Goal: Check status: Check status

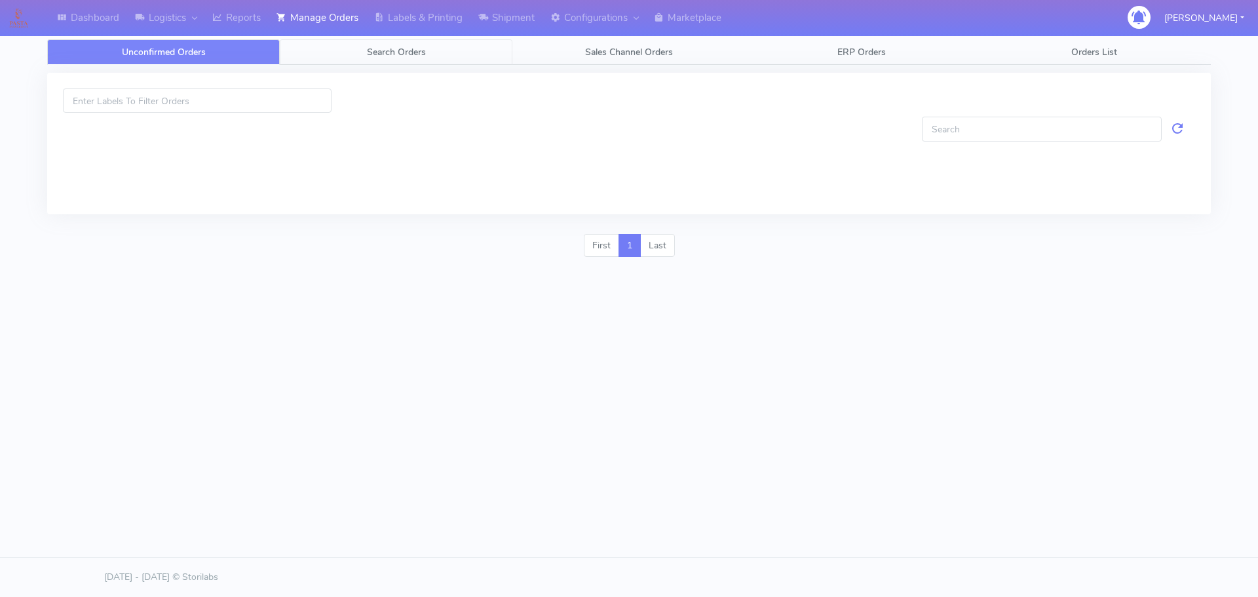
click at [394, 62] on link "Search Orders" at bounding box center [396, 52] width 233 height 26
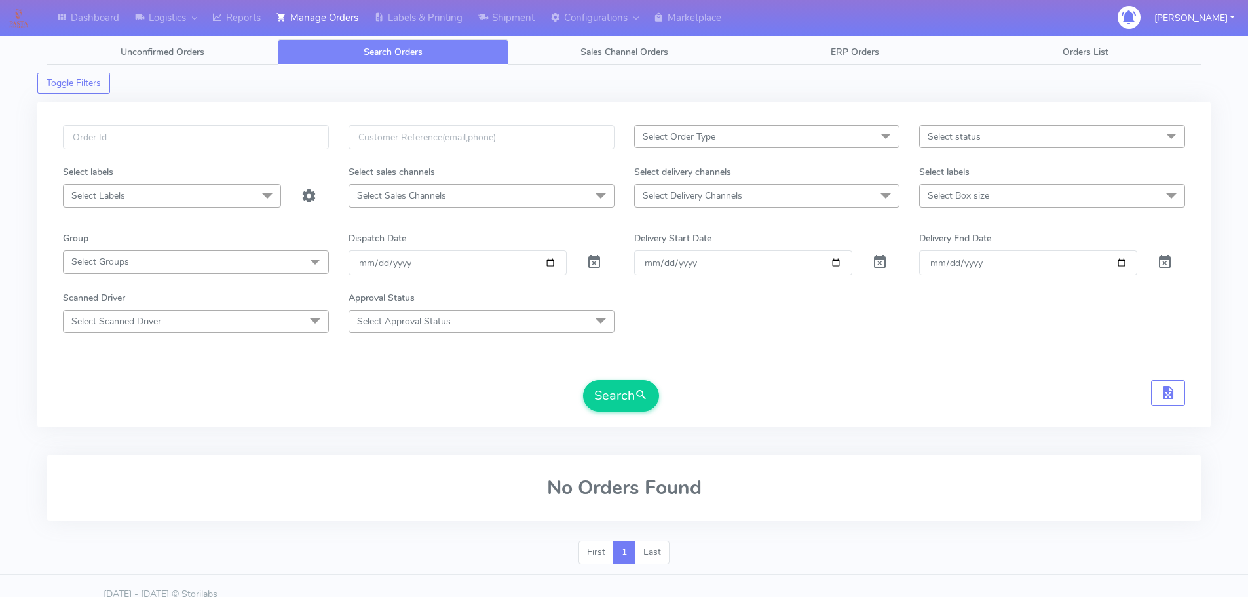
click at [280, 149] on div at bounding box center [196, 145] width 286 height 40
click at [288, 136] on input "text" at bounding box center [196, 137] width 266 height 24
paste input "1618740"
type input "1618740"
click at [593, 263] on span at bounding box center [594, 265] width 16 height 12
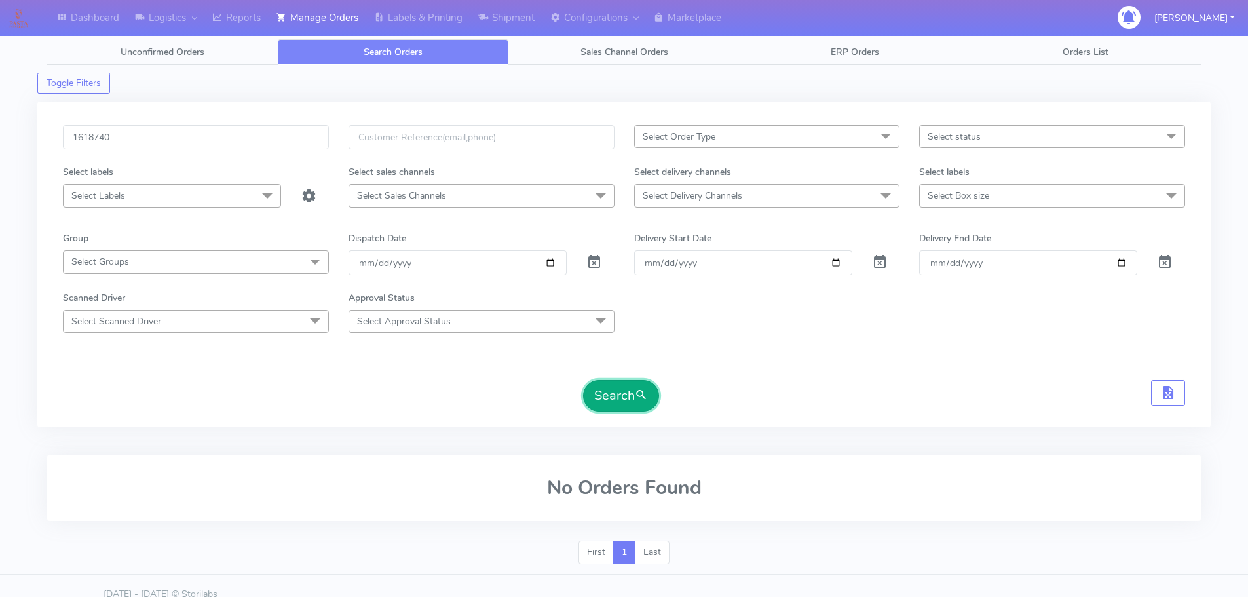
click at [605, 388] on button "Search" at bounding box center [621, 395] width 76 height 31
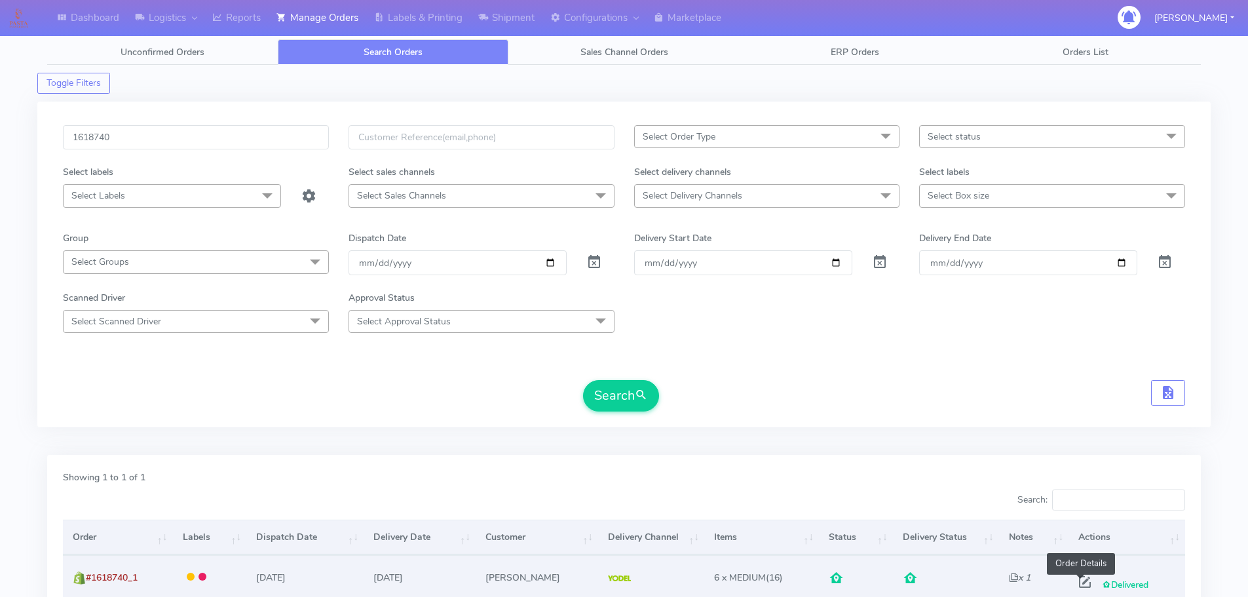
click at [1083, 583] on span at bounding box center [1085, 584] width 24 height 12
select select "5"
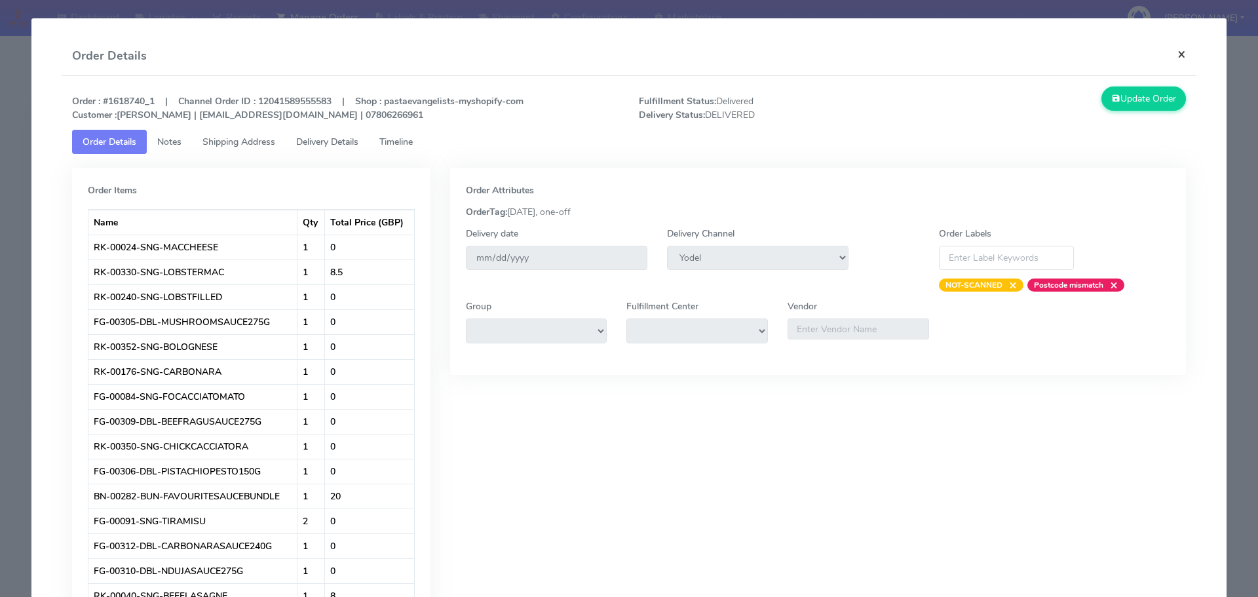
click at [1174, 54] on button "×" at bounding box center [1181, 54] width 29 height 35
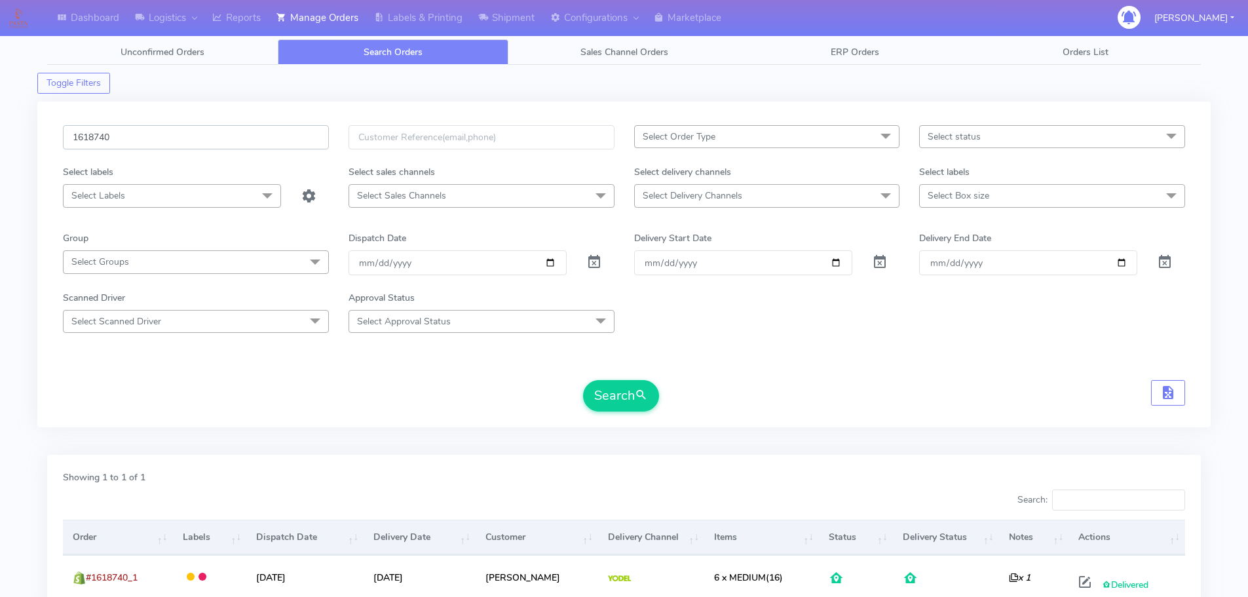
click at [274, 134] on input "1618740" at bounding box center [196, 137] width 266 height 24
paste input "9463"
type input "1619463"
click at [592, 265] on span at bounding box center [594, 265] width 16 height 12
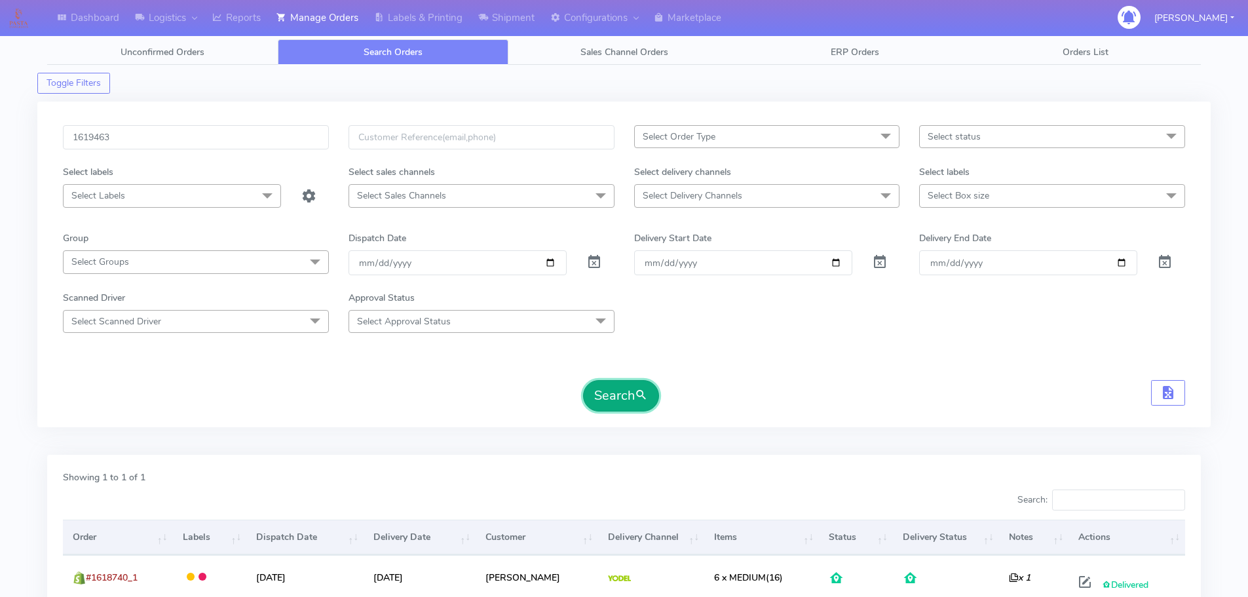
click at [623, 392] on button "Search" at bounding box center [621, 395] width 76 height 31
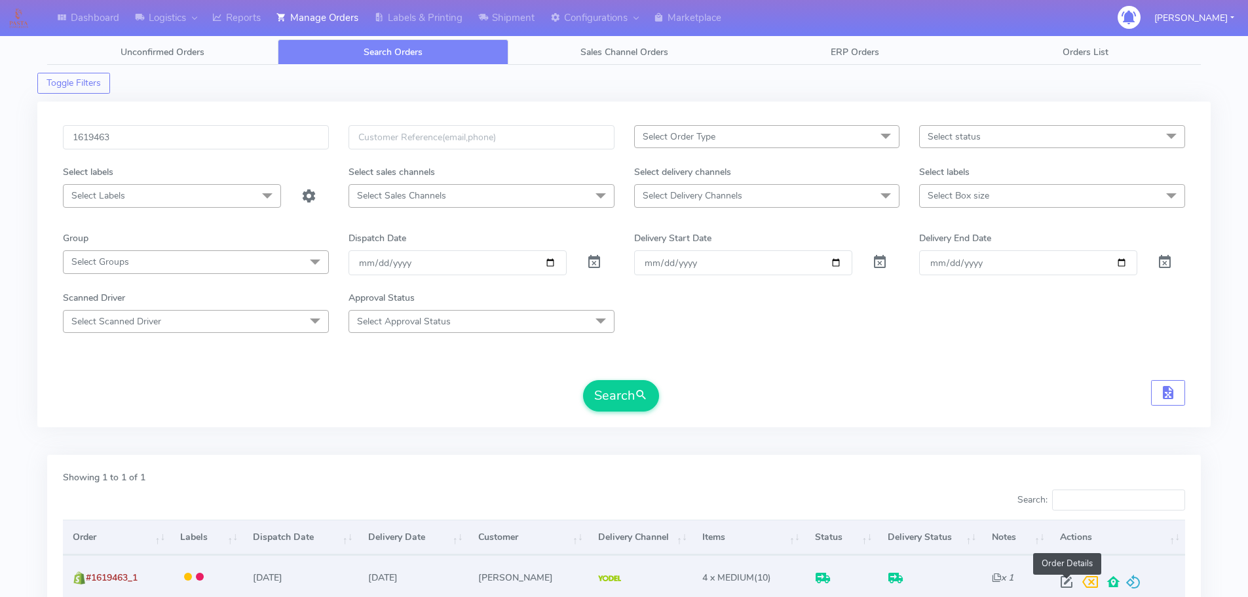
click at [1070, 580] on span at bounding box center [1067, 584] width 24 height 12
select select "5"
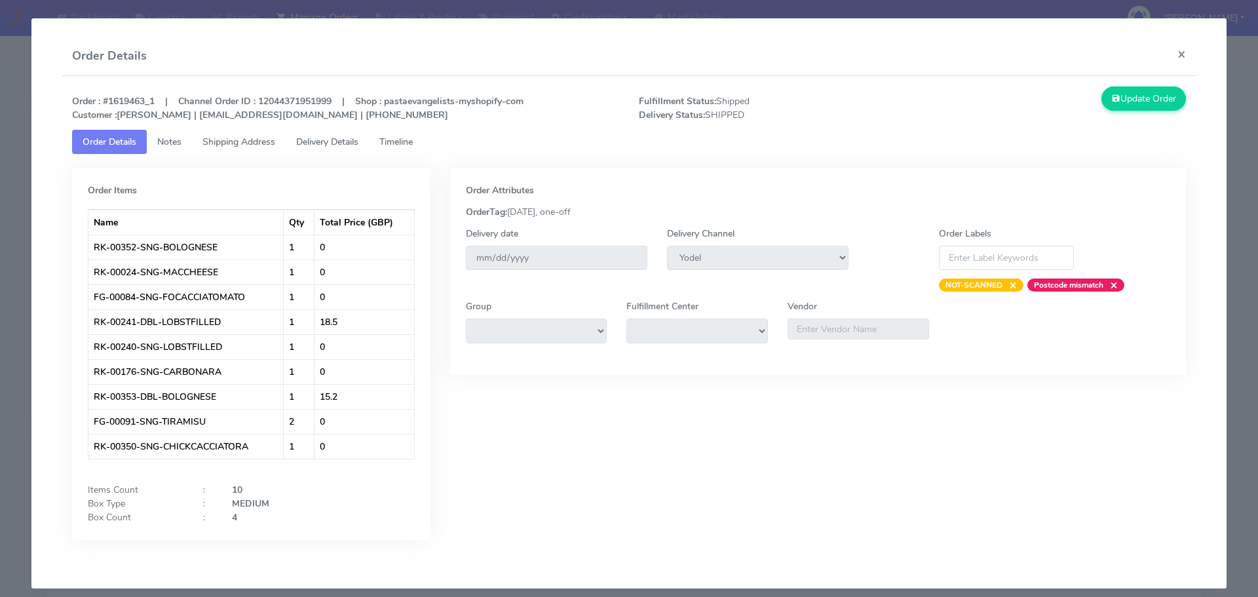
click at [511, 238] on label "Delivery date" at bounding box center [492, 234] width 52 height 14
click at [1167, 54] on button "×" at bounding box center [1181, 54] width 29 height 35
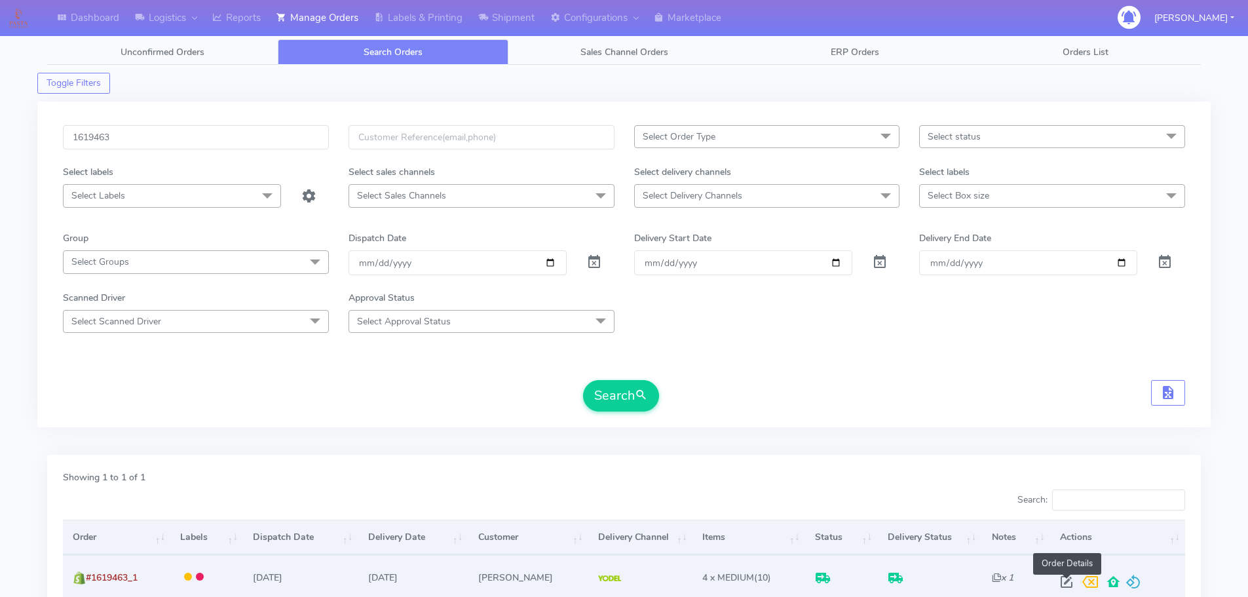
click at [1067, 583] on span at bounding box center [1067, 584] width 24 height 12
select select "5"
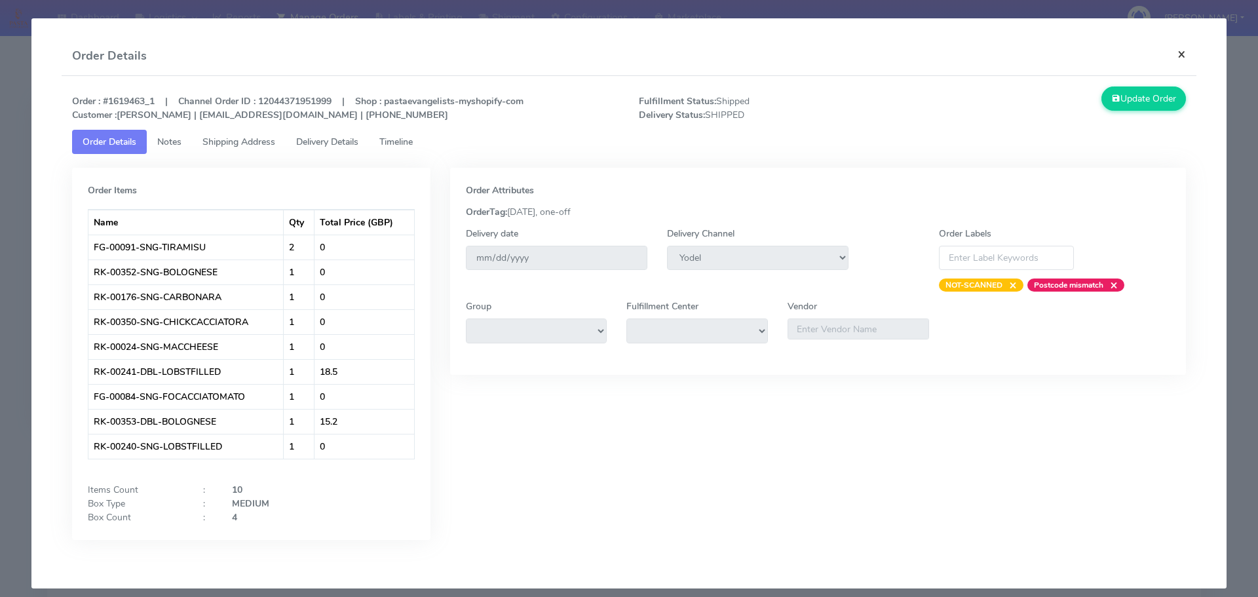
click at [1170, 50] on button "×" at bounding box center [1181, 54] width 29 height 35
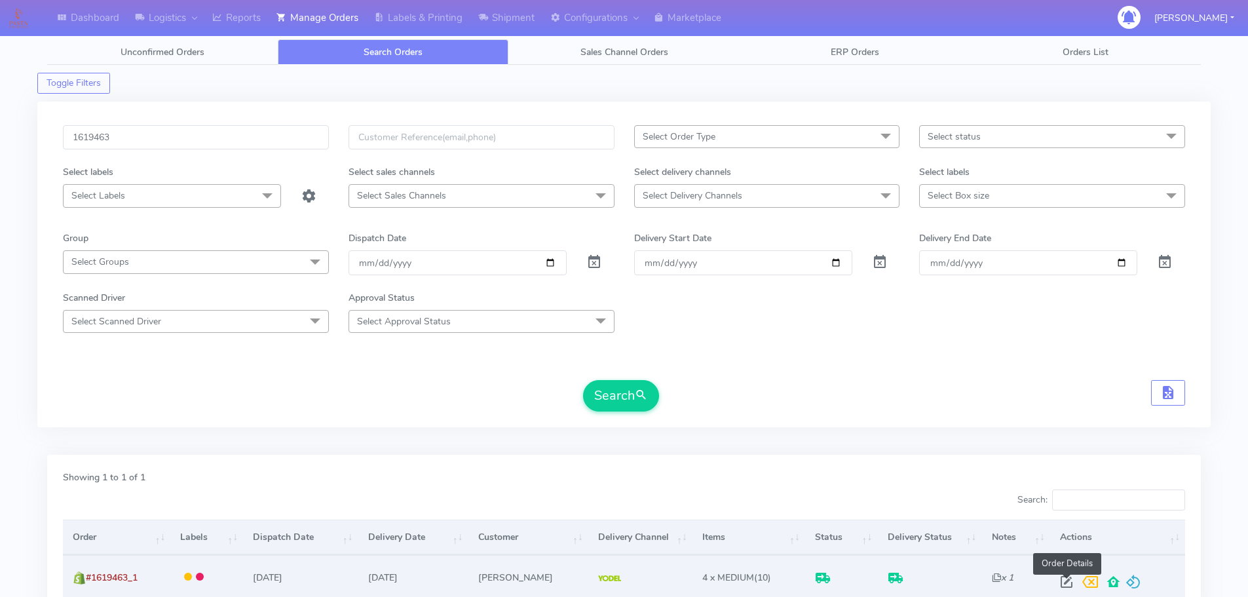
click at [1067, 581] on span at bounding box center [1067, 584] width 24 height 12
select select "5"
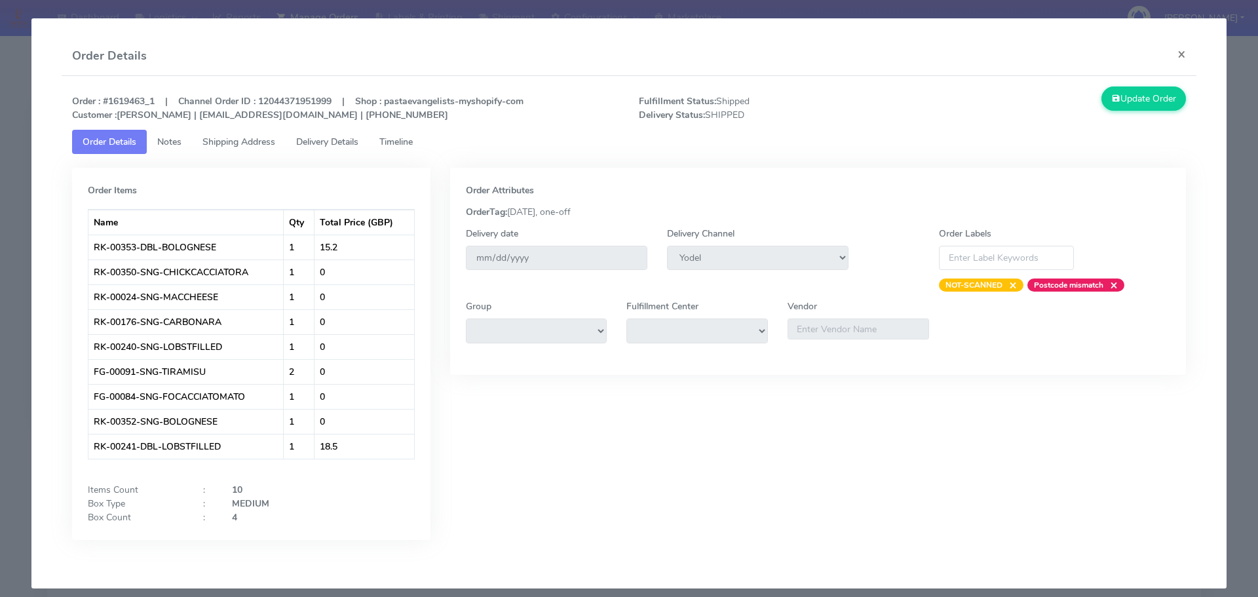
click at [394, 134] on link "Timeline" at bounding box center [396, 142] width 54 height 24
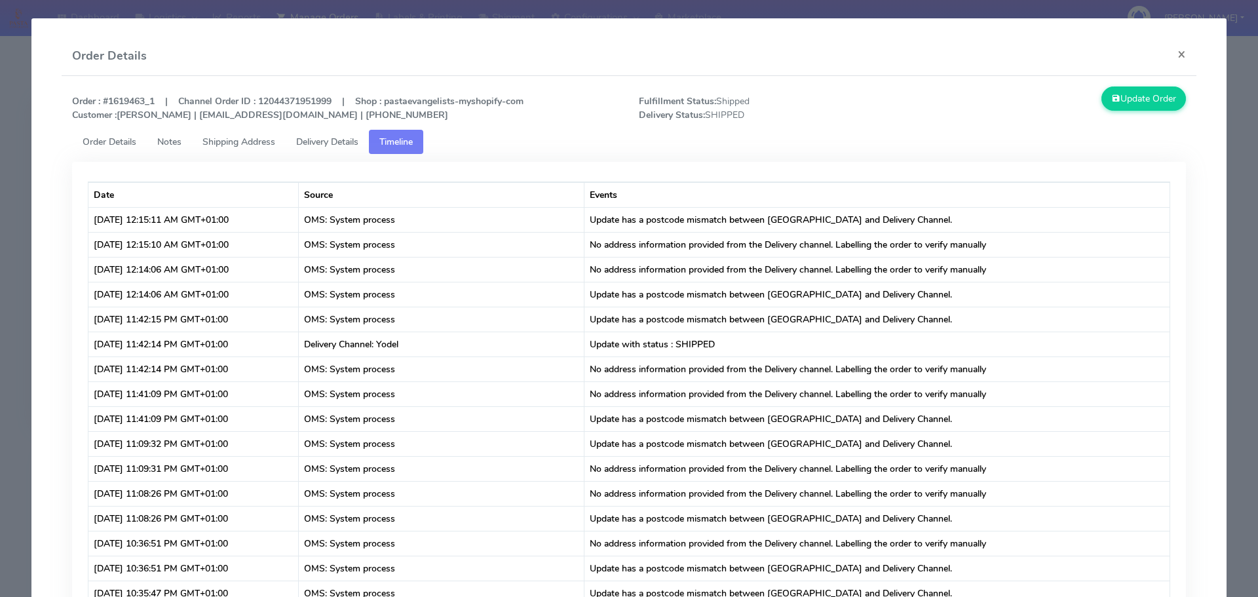
click at [251, 145] on span "Shipping Address" at bounding box center [238, 142] width 73 height 12
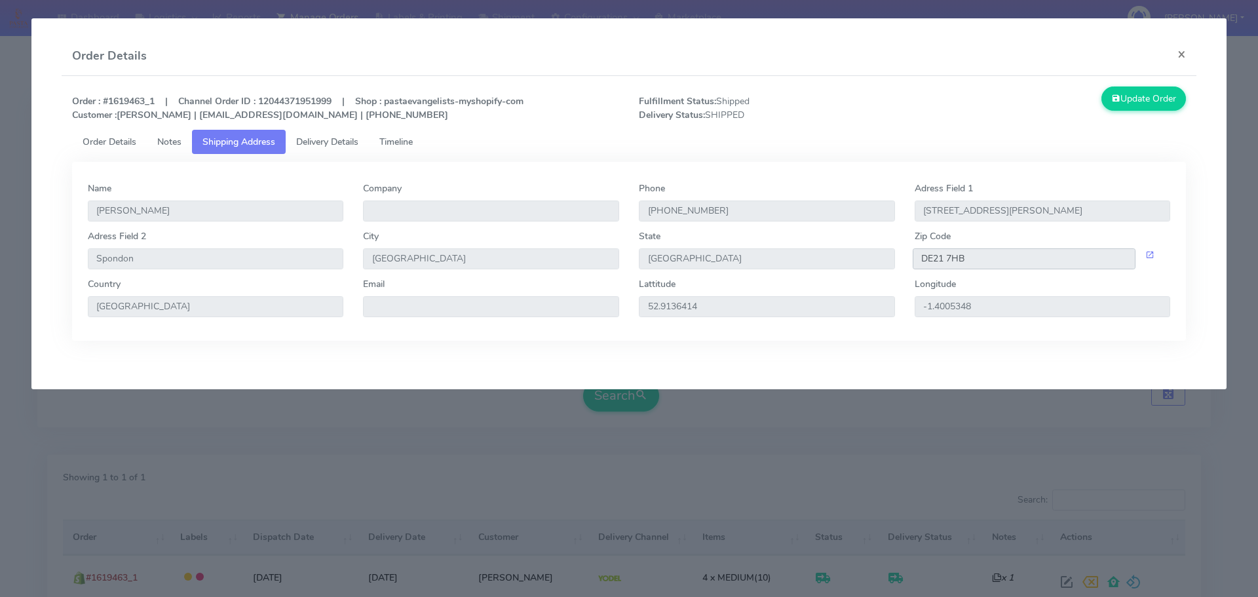
drag, startPoint x: 977, startPoint y: 257, endPoint x: 860, endPoint y: 248, distance: 116.9
click at [917, 258] on input "DE21 7HB" at bounding box center [1023, 258] width 223 height 21
click at [352, 139] on span "Delivery Details" at bounding box center [327, 142] width 62 height 12
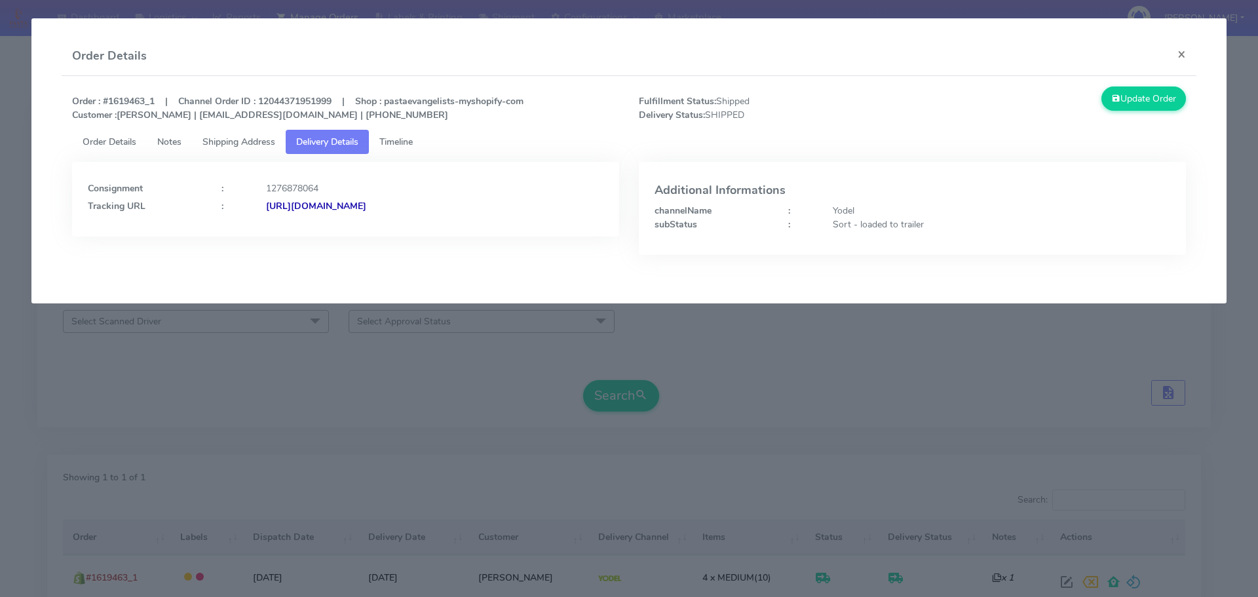
click at [481, 198] on div "Consignment : 1276878064 Tracking URL : [URL][DOMAIN_NAME]" at bounding box center [346, 195] width 516 height 35
click at [366, 204] on strong "[URL][DOMAIN_NAME]" at bounding box center [316, 206] width 100 height 12
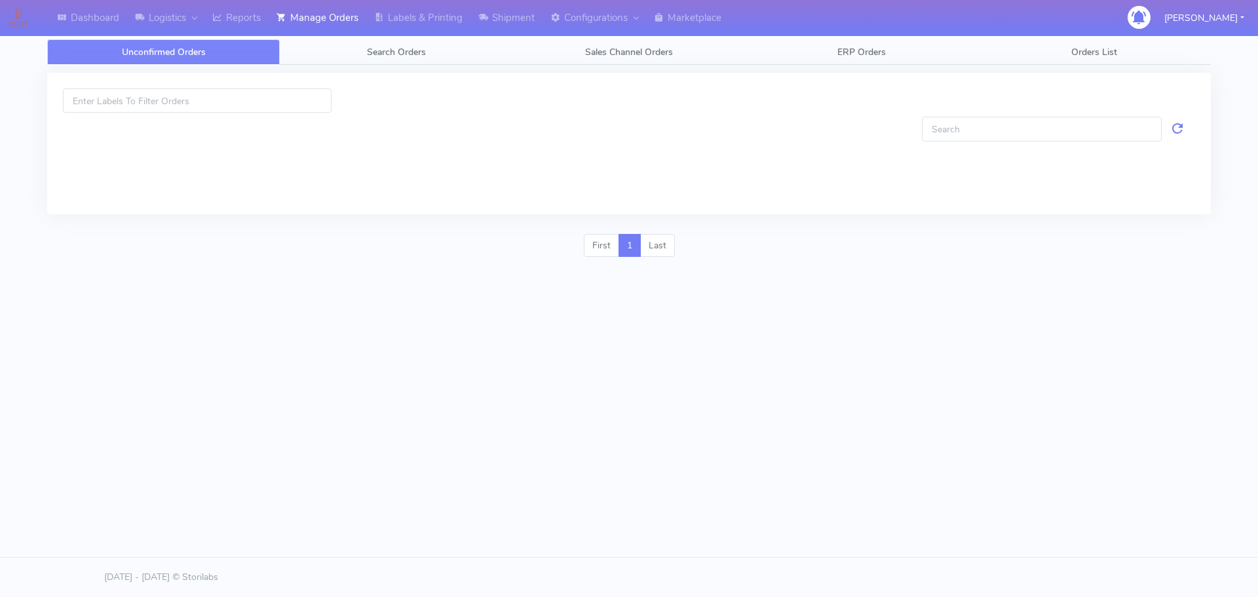
click at [370, 50] on span "Search Orders" at bounding box center [396, 52] width 59 height 12
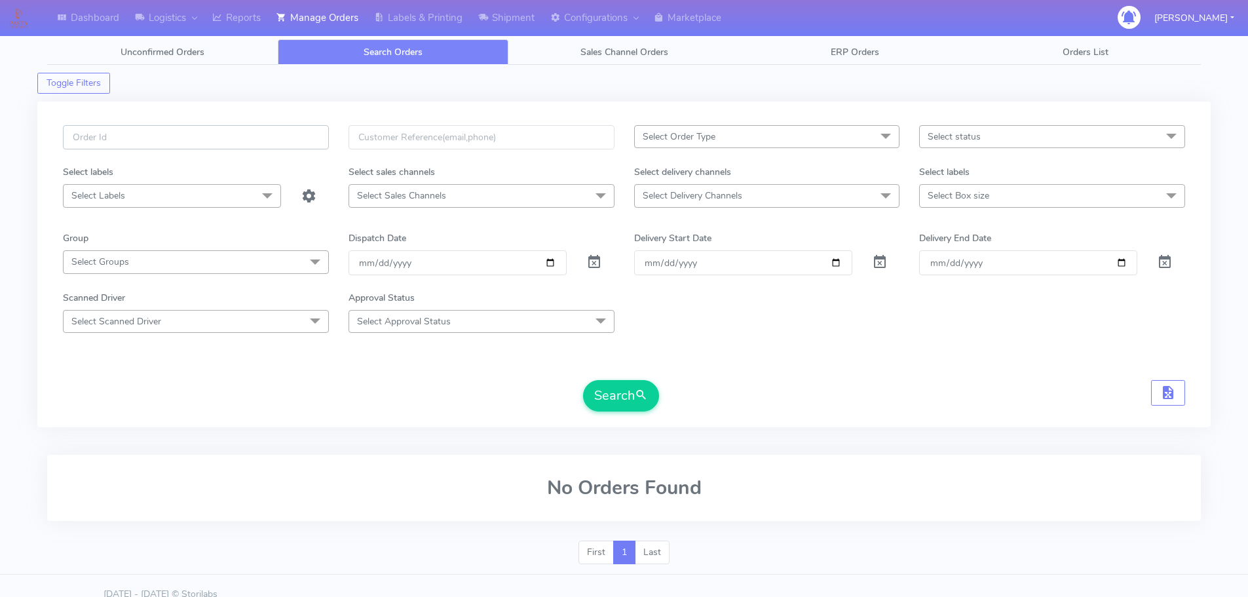
click at [273, 145] on input "text" at bounding box center [196, 137] width 266 height 24
paste input "1619148"
type input "1619148"
click at [590, 261] on span at bounding box center [594, 265] width 16 height 12
click at [596, 386] on button "Search" at bounding box center [621, 395] width 76 height 31
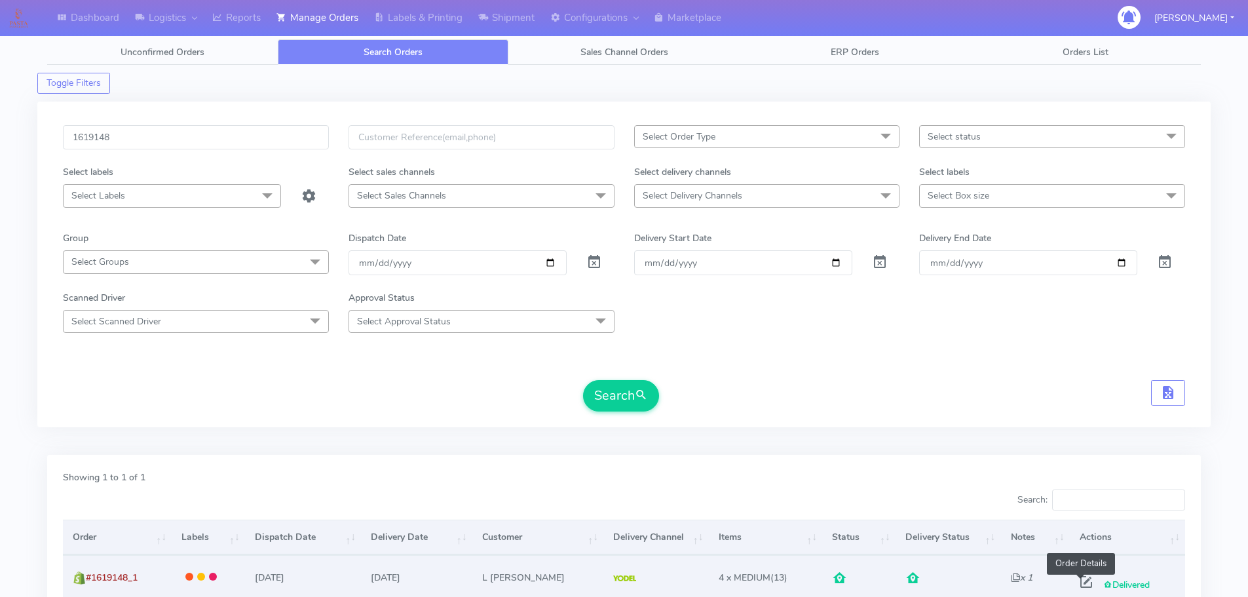
click at [1080, 582] on span at bounding box center [1086, 584] width 24 height 12
select select "5"
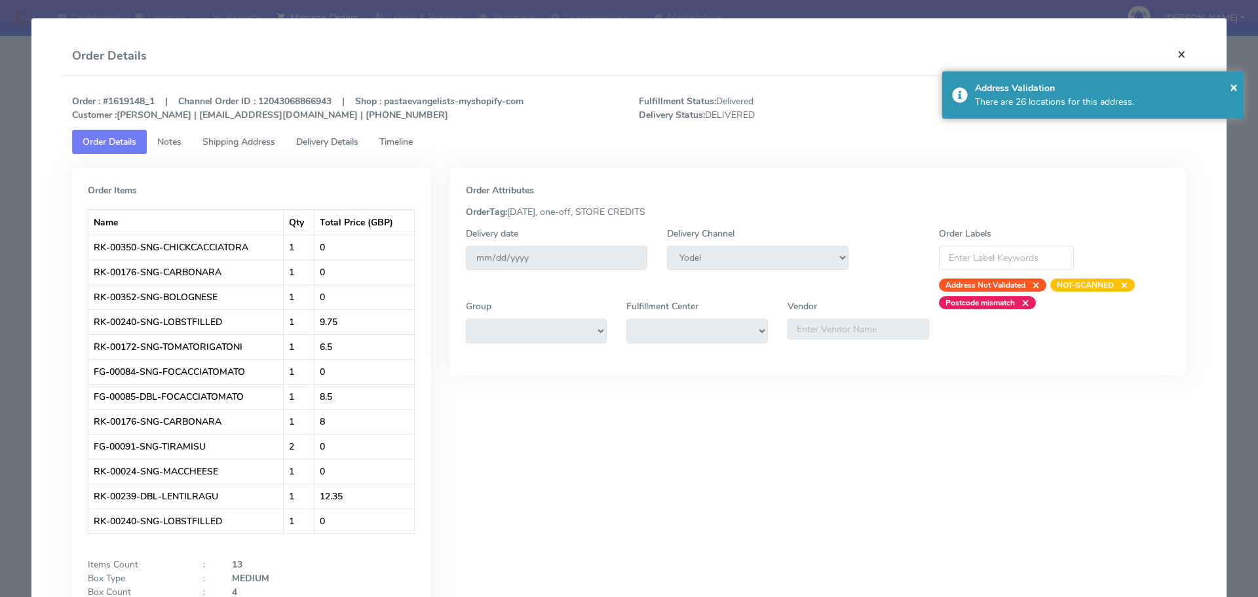
click at [1167, 54] on button "×" at bounding box center [1181, 54] width 29 height 35
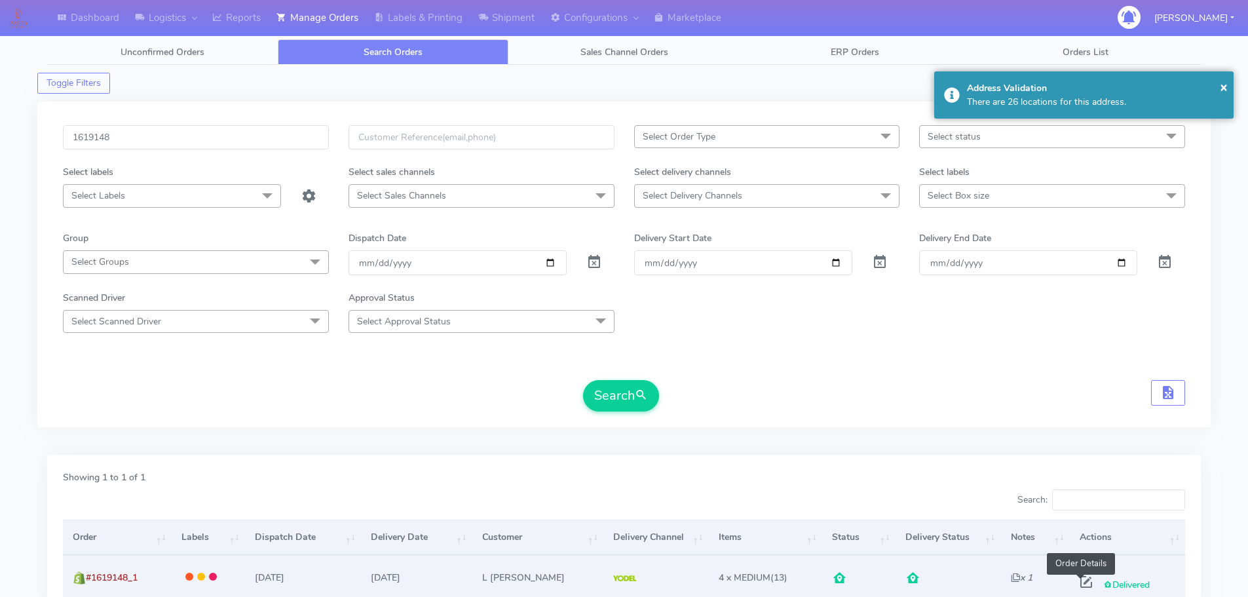
click at [1076, 586] on span at bounding box center [1086, 584] width 24 height 12
select select "5"
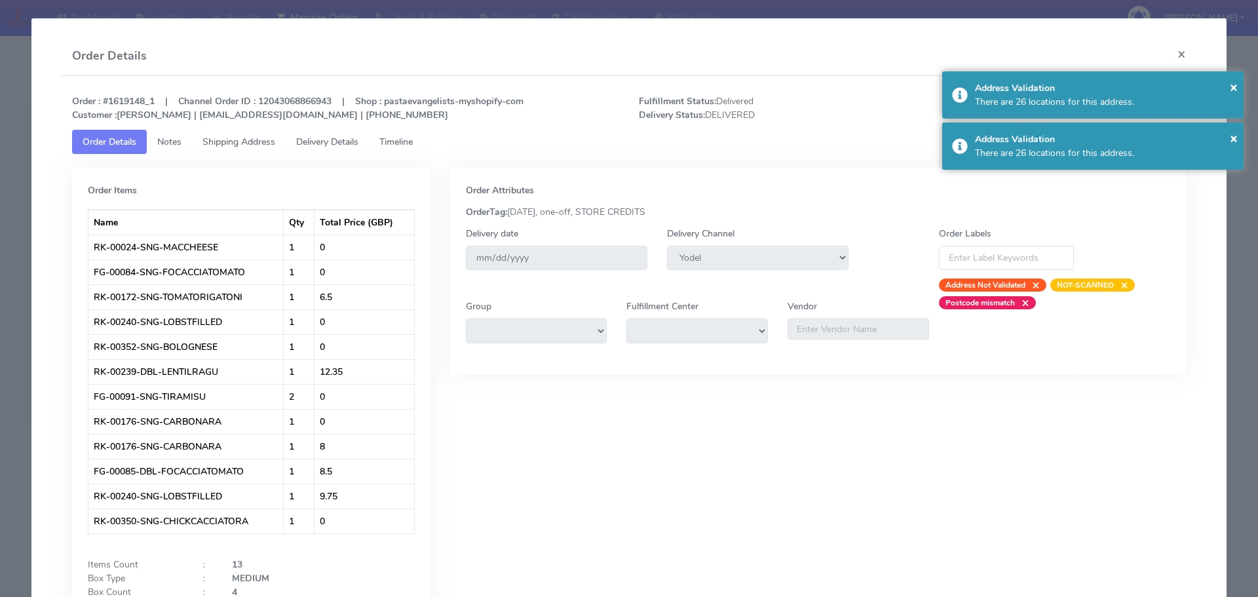
click at [358, 146] on span "Delivery Details" at bounding box center [327, 142] width 62 height 12
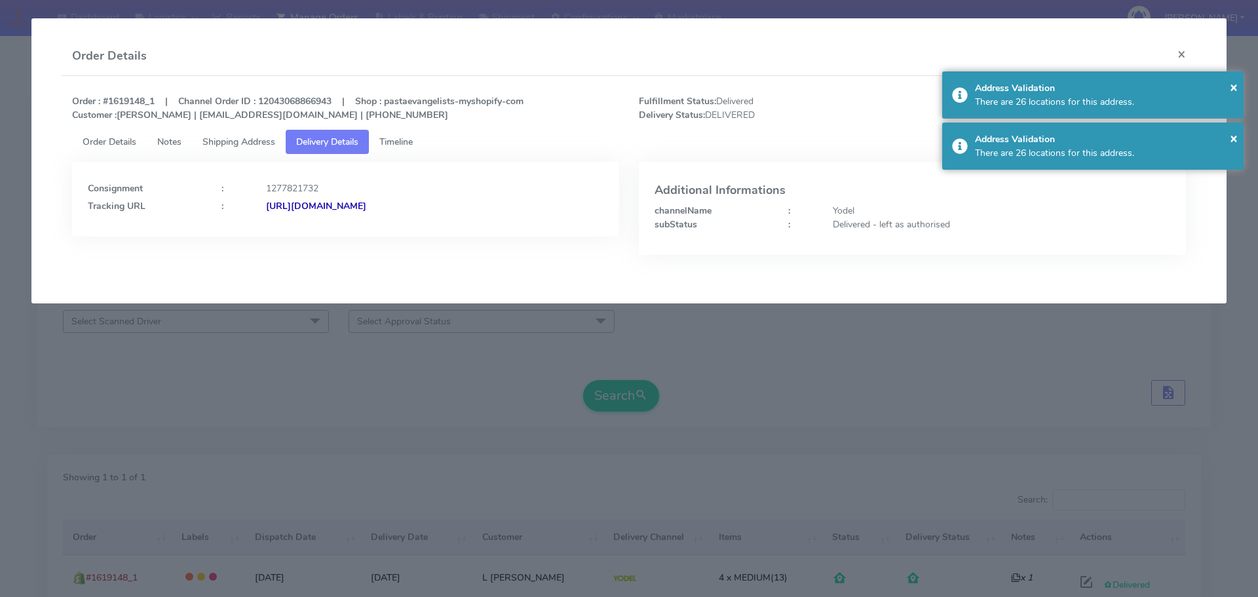
click at [396, 136] on span "Timeline" at bounding box center [395, 142] width 33 height 12
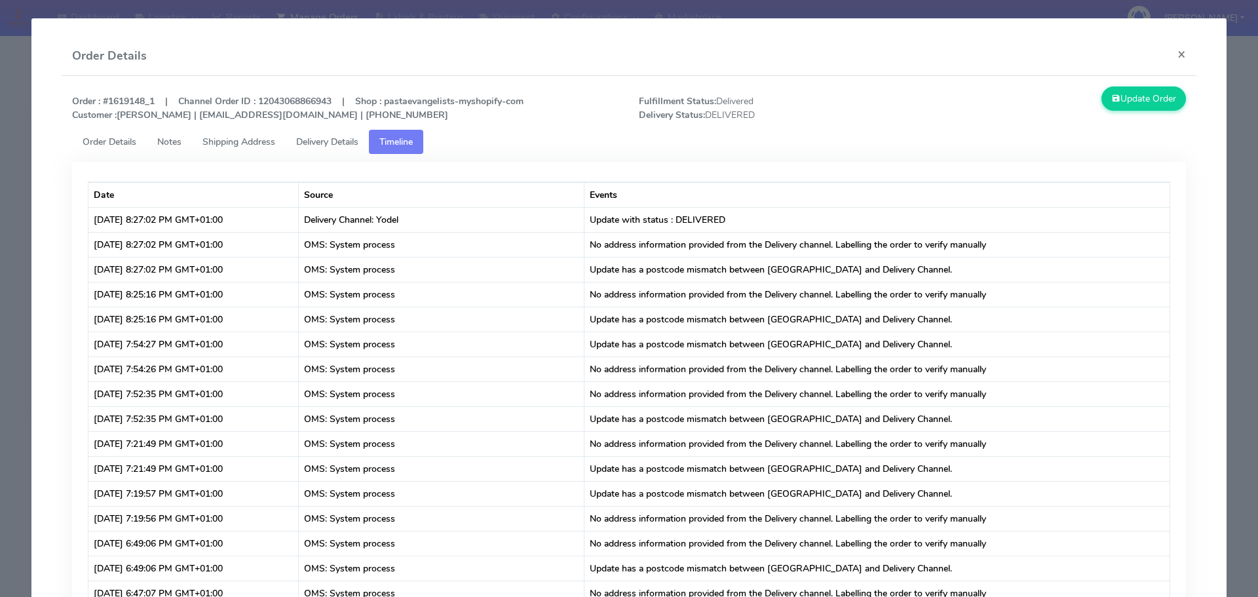
click at [358, 145] on span "Delivery Details" at bounding box center [327, 142] width 62 height 12
